Goal: Task Accomplishment & Management: Manage account settings

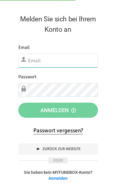
type input "[EMAIL_ADDRESS][DOMAIN_NAME]"
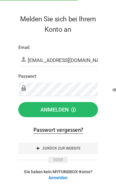
click button "Abmelden" at bounding box center [0, 0] width 0 height 0
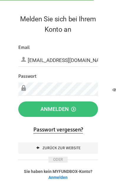
click at [95, 107] on button "Anmelden" at bounding box center [58, 108] width 80 height 15
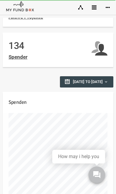
scroll to position [342, 0]
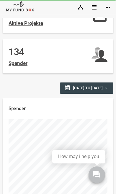
click at [93, 9] on icon at bounding box center [94, 7] width 5 height 5
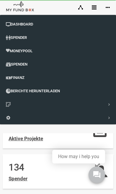
click at [13, 78] on span "Finanz" at bounding box center [18, 77] width 14 height 4
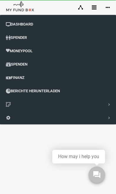
select select "100"
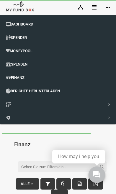
scroll to position [0, 0]
click at [91, 7] on link at bounding box center [95, 7] width 14 height 15
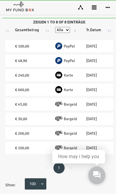
scroll to position [0, 245]
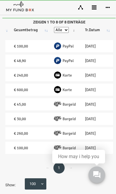
click at [78, 33] on th "Tr.Datum" at bounding box center [93, 29] width 31 height 15
click at [78, 31] on th "Tr.Datum" at bounding box center [93, 29] width 31 height 15
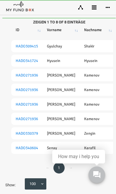
scroll to position [0, 0]
click at [14, 7] on img at bounding box center [20, 7] width 28 height 12
click at [94, 9] on icon at bounding box center [94, 7] width 5 height 5
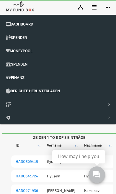
click at [17, 29] on link "Dashboard" at bounding box center [58, 24] width 116 height 13
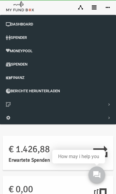
click at [95, 7] on icon at bounding box center [94, 7] width 5 height 5
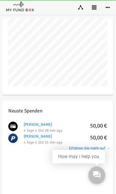
scroll to position [480, 0]
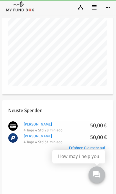
click at [31, 134] on link "aysel elimanova 50,00 €" at bounding box center [35, 136] width 28 height 5
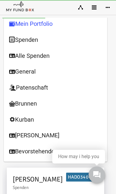
scroll to position [0, 0]
click at [21, 58] on link "Alle Spenden" at bounding box center [52, 56] width 103 height 16
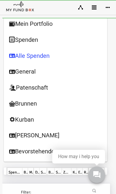
click at [13, 76] on link "General" at bounding box center [52, 71] width 103 height 16
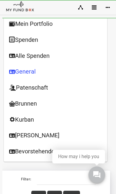
click at [21, 23] on link "Mein Portfolio" at bounding box center [52, 24] width 103 height 16
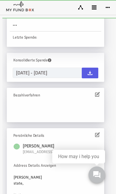
scroll to position [220, 0]
click at [25, 143] on h6 "aysel elimanova" at bounding box center [57, 146] width 75 height 7
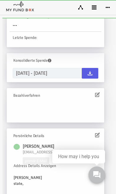
click at [25, 149] on span "amehmedova@abv.bg" at bounding box center [46, 152] width 53 height 6
click at [97, 134] on icon at bounding box center [95, 134] width 5 height 5
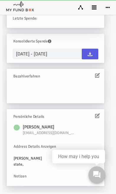
click at [31, 124] on h6 "aysel elimanova" at bounding box center [57, 127] width 75 height 7
click at [23, 130] on span "amehmedova@abv.bg" at bounding box center [46, 133] width 53 height 6
click at [22, 124] on h6 "aysel elimanova" at bounding box center [57, 127] width 75 height 7
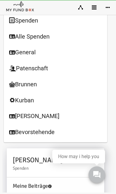
scroll to position [0, 0]
click at [16, 35] on link "Alle Spenden" at bounding box center [52, 36] width 103 height 16
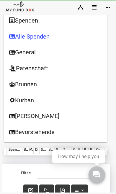
click at [13, 98] on link "Kurban" at bounding box center [52, 100] width 103 height 16
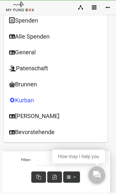
click at [17, 23] on link "Spenden" at bounding box center [52, 20] width 103 height 16
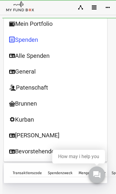
click at [20, 25] on link "Mein Portfolio" at bounding box center [52, 24] width 103 height 16
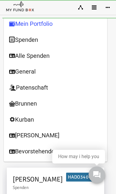
click at [20, 22] on link "Mein Portfolio" at bounding box center [52, 24] width 103 height 16
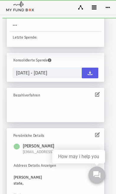
scroll to position [220, 0]
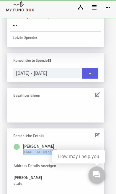
copy span "amehmedova@abv.bg"
